Goal: Task Accomplishment & Management: Use online tool/utility

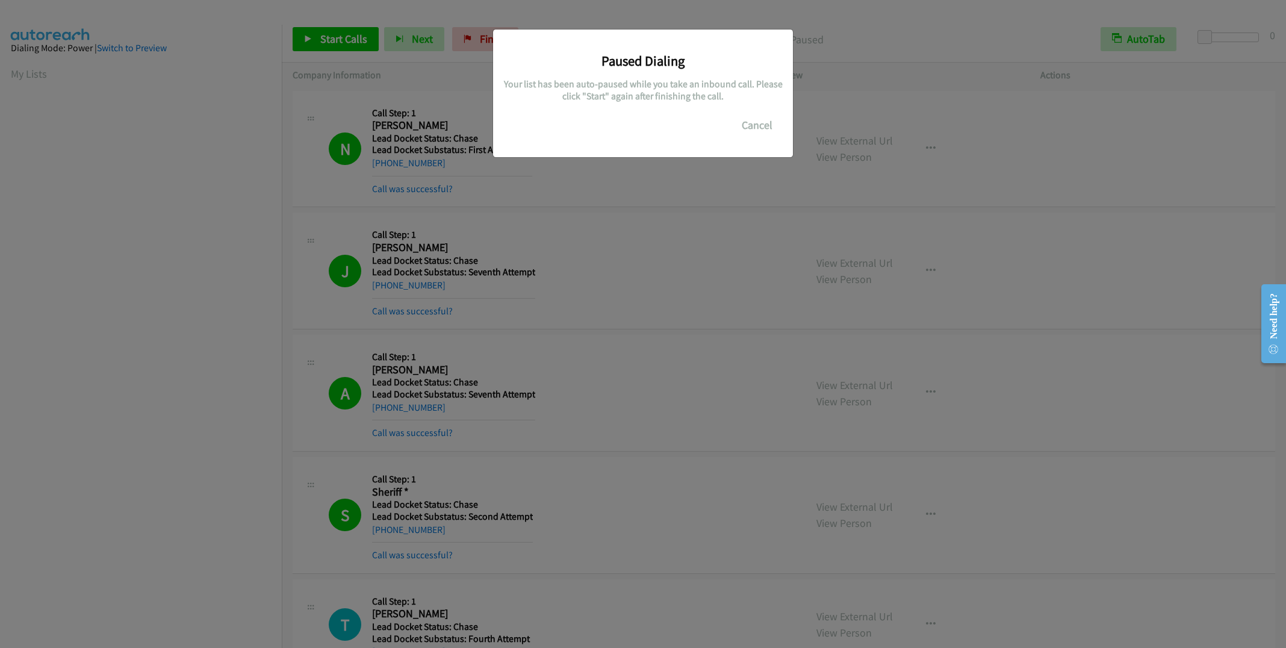
scroll to position [2, 0]
click at [779, 126] on button "Cancel" at bounding box center [757, 125] width 54 height 24
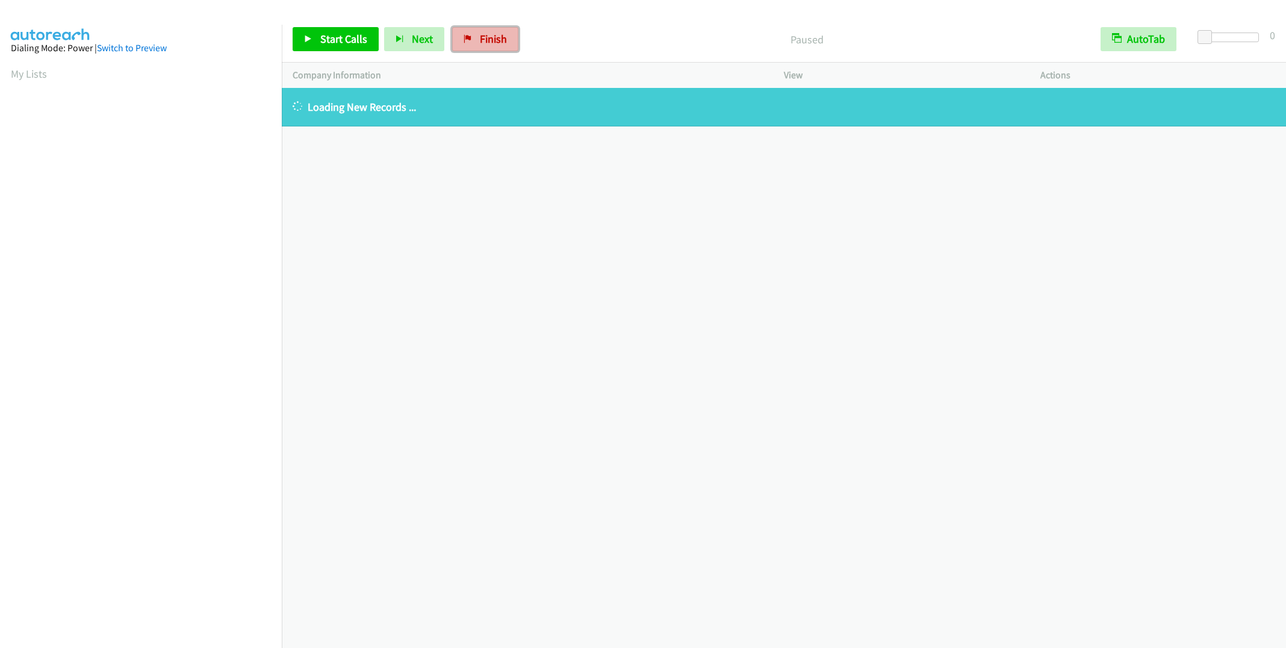
click at [483, 40] on span "Finish" at bounding box center [493, 39] width 27 height 14
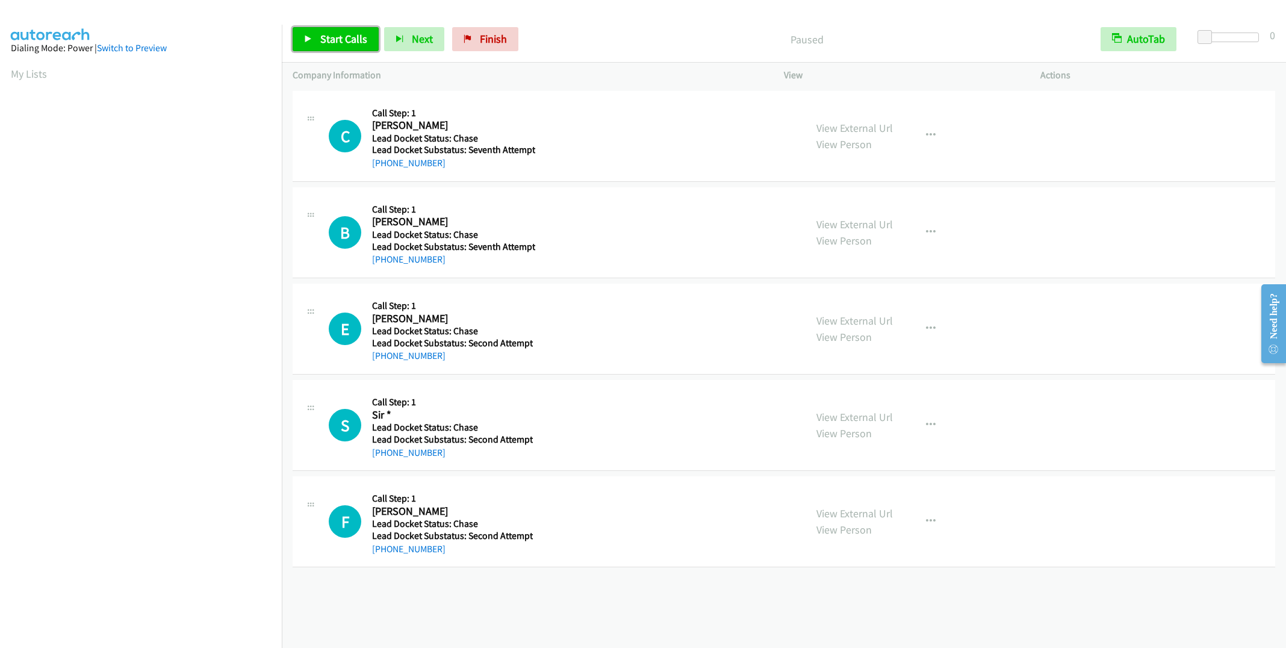
click at [336, 38] on span "Start Calls" at bounding box center [343, 39] width 47 height 14
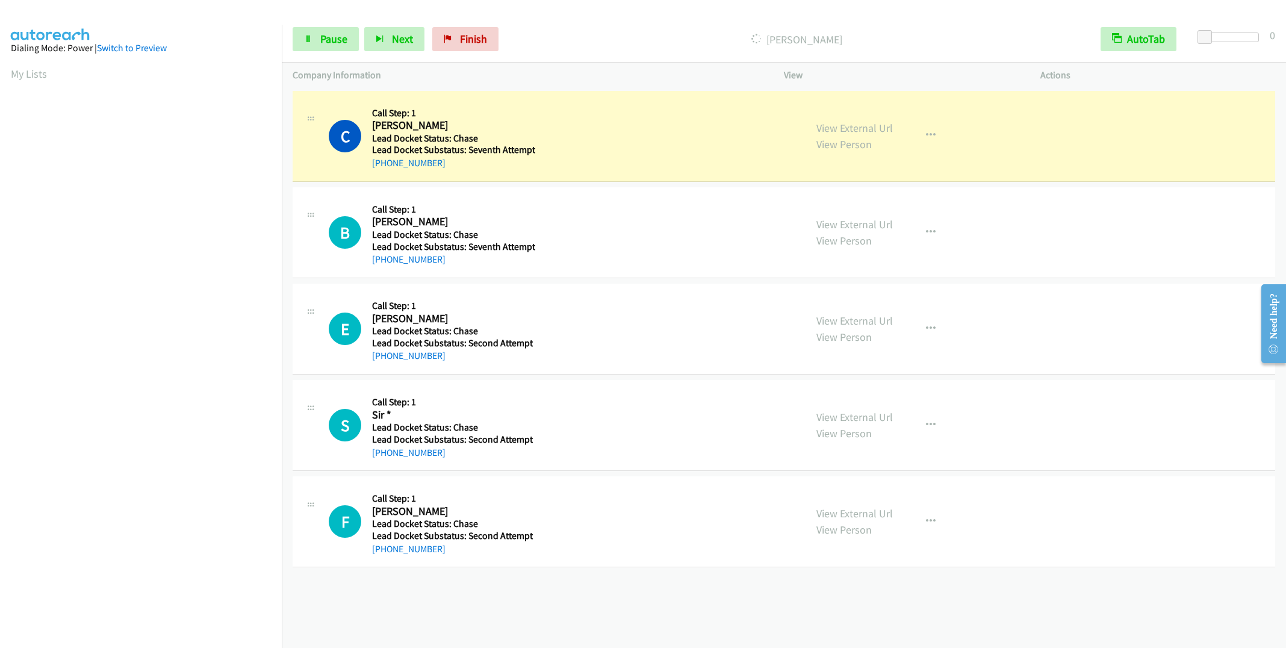
scroll to position [2, 0]
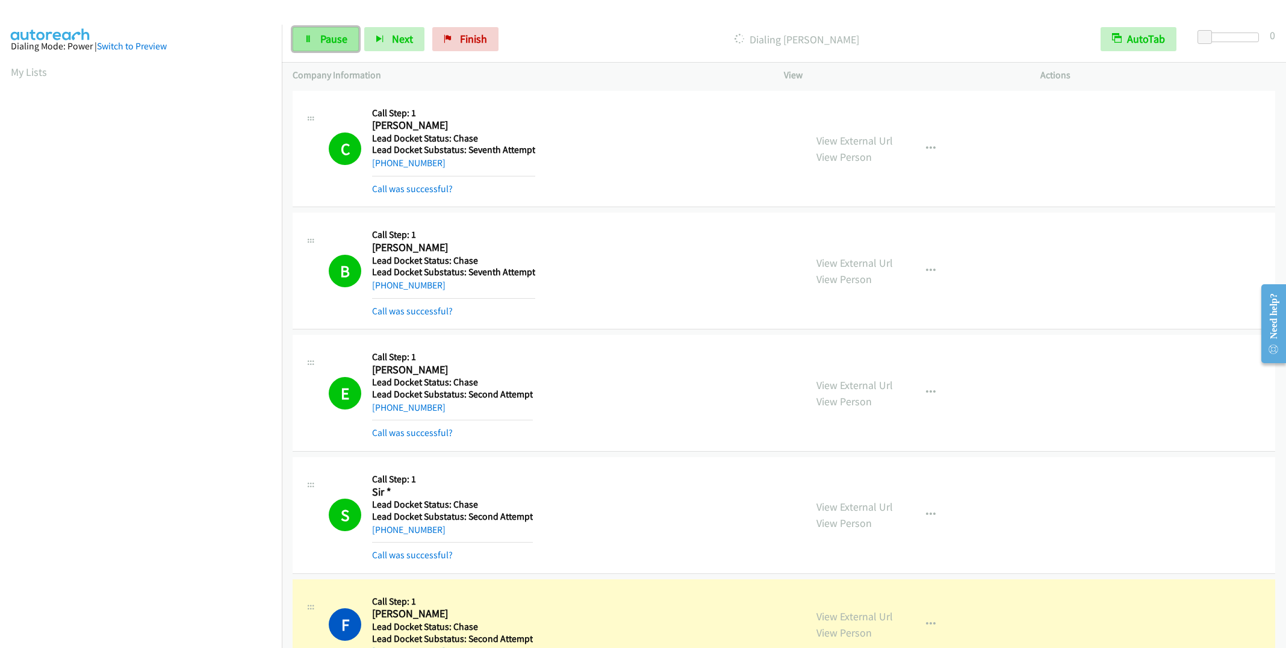
click at [338, 37] on span "Pause" at bounding box center [333, 39] width 27 height 14
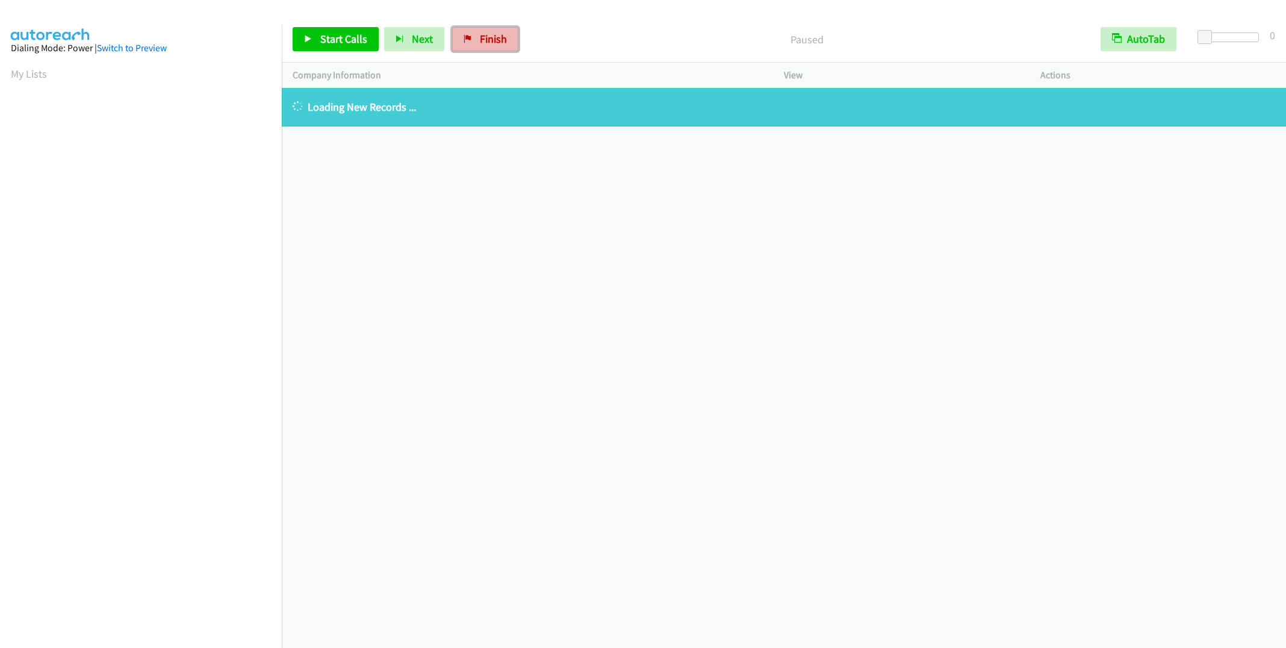
click at [488, 40] on span "Finish" at bounding box center [493, 39] width 27 height 14
